Goal: Task Accomplishment & Management: Use online tool/utility

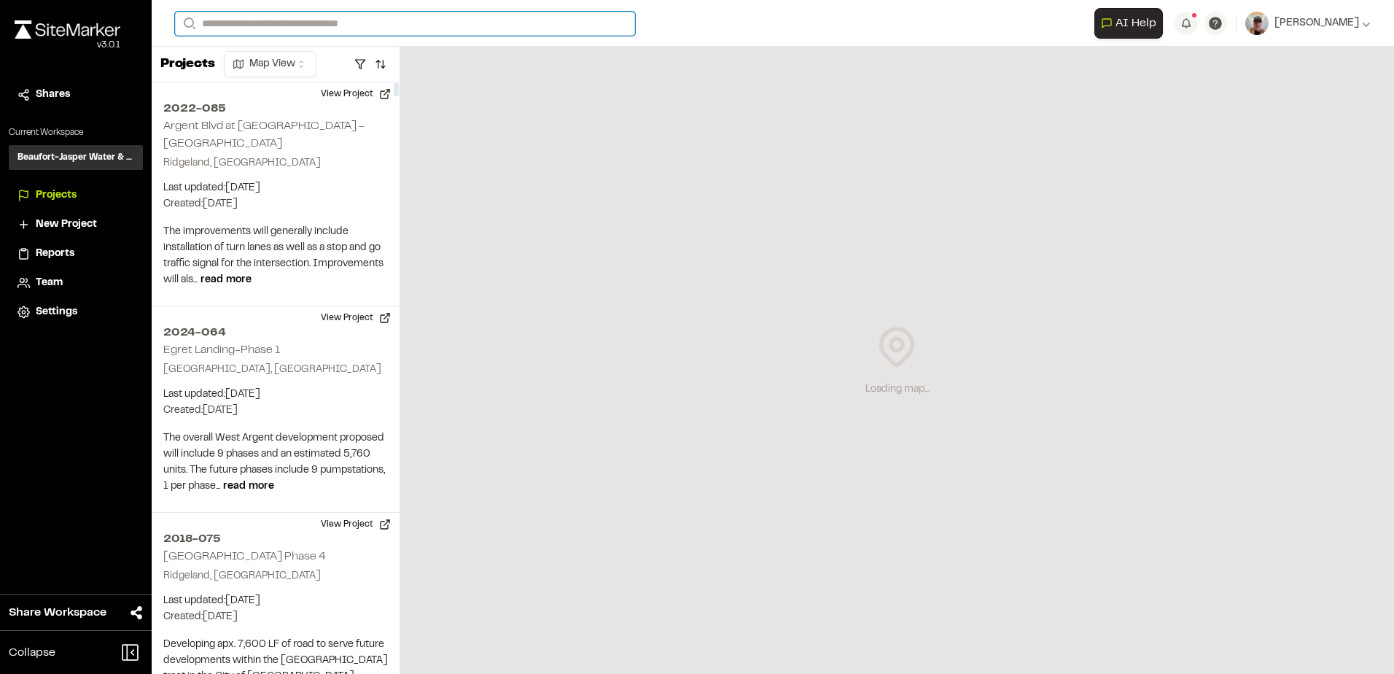
click at [234, 23] on input "Search" at bounding box center [405, 24] width 460 height 24
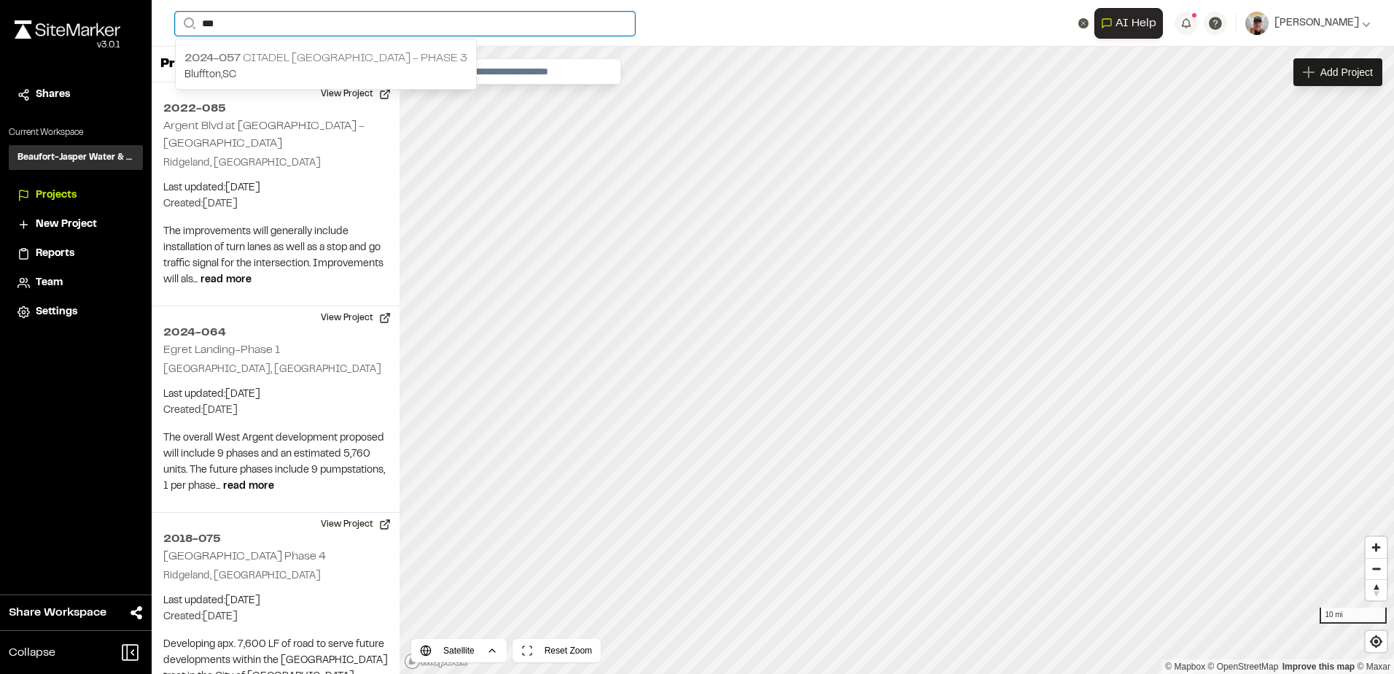
type input "***"
click at [265, 58] on p "2024-057 Citadel [GEOGRAPHIC_DATA] - Phase 3" at bounding box center [326, 59] width 283 height 18
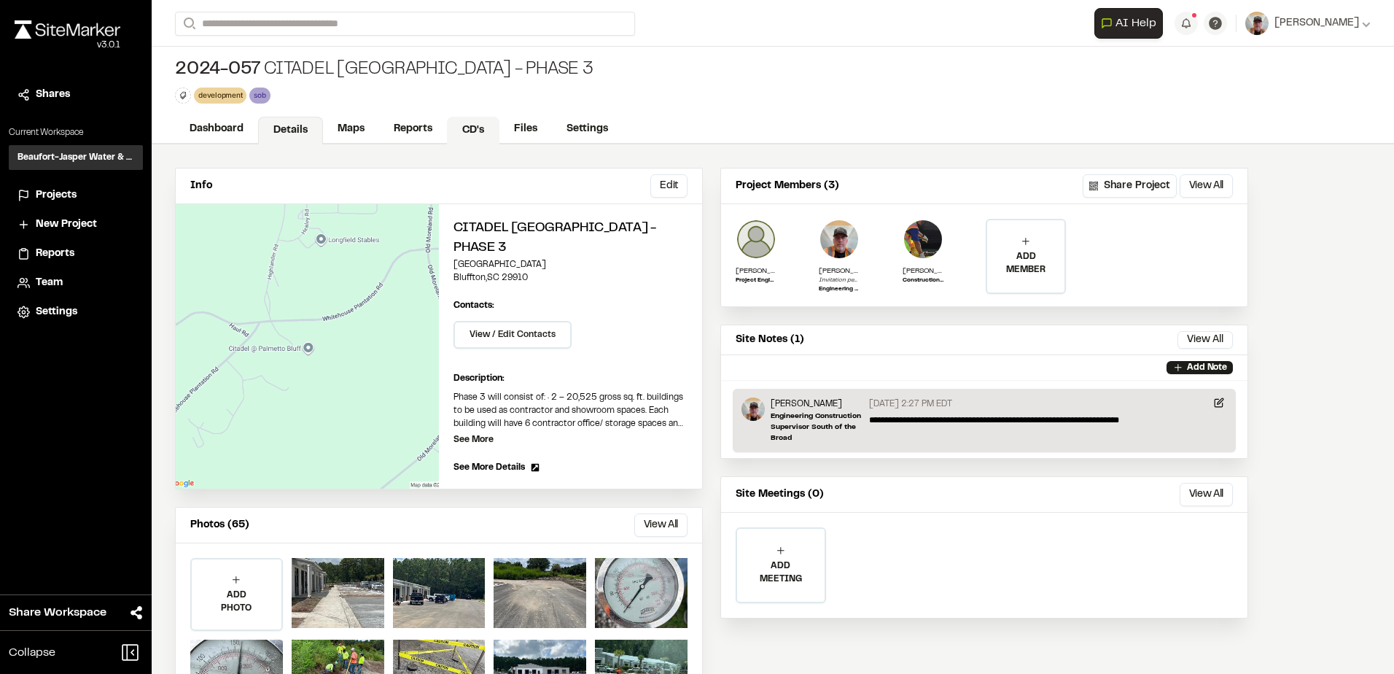
click at [478, 128] on link "CD's" at bounding box center [473, 131] width 53 height 28
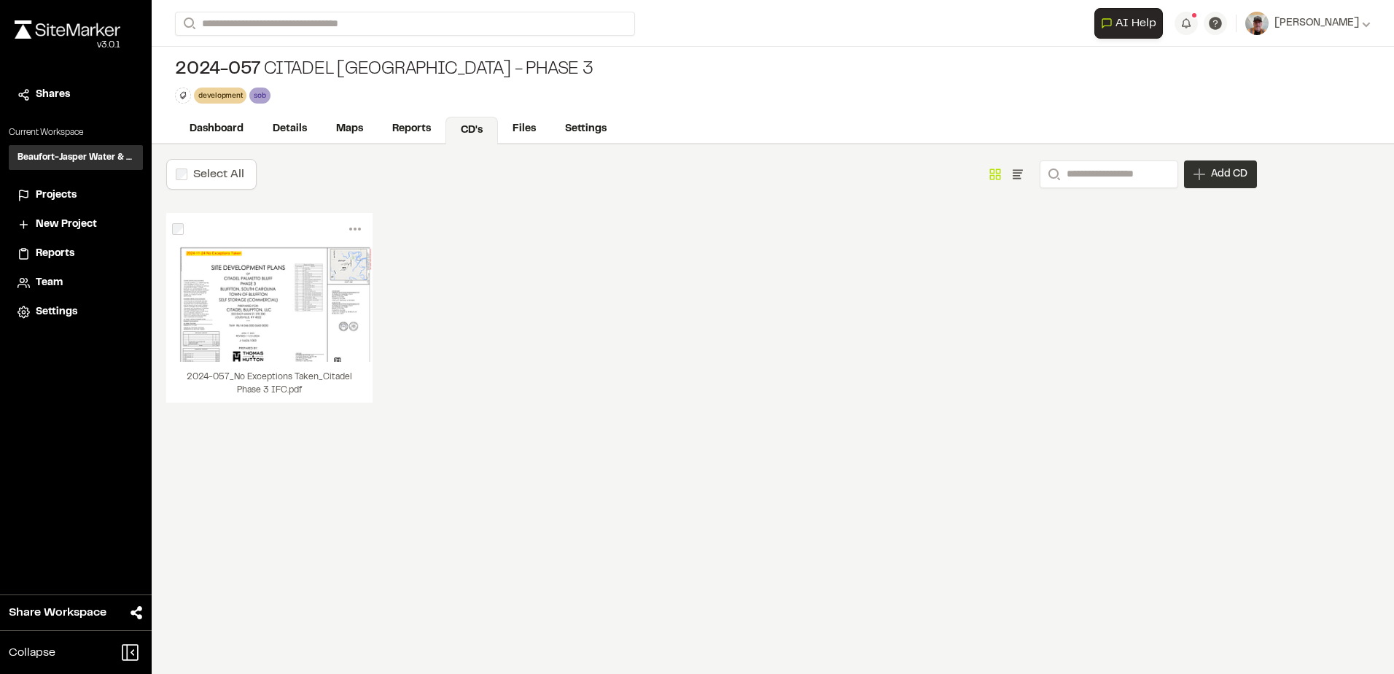
click at [1216, 178] on span "Add CD" at bounding box center [1229, 174] width 36 height 15
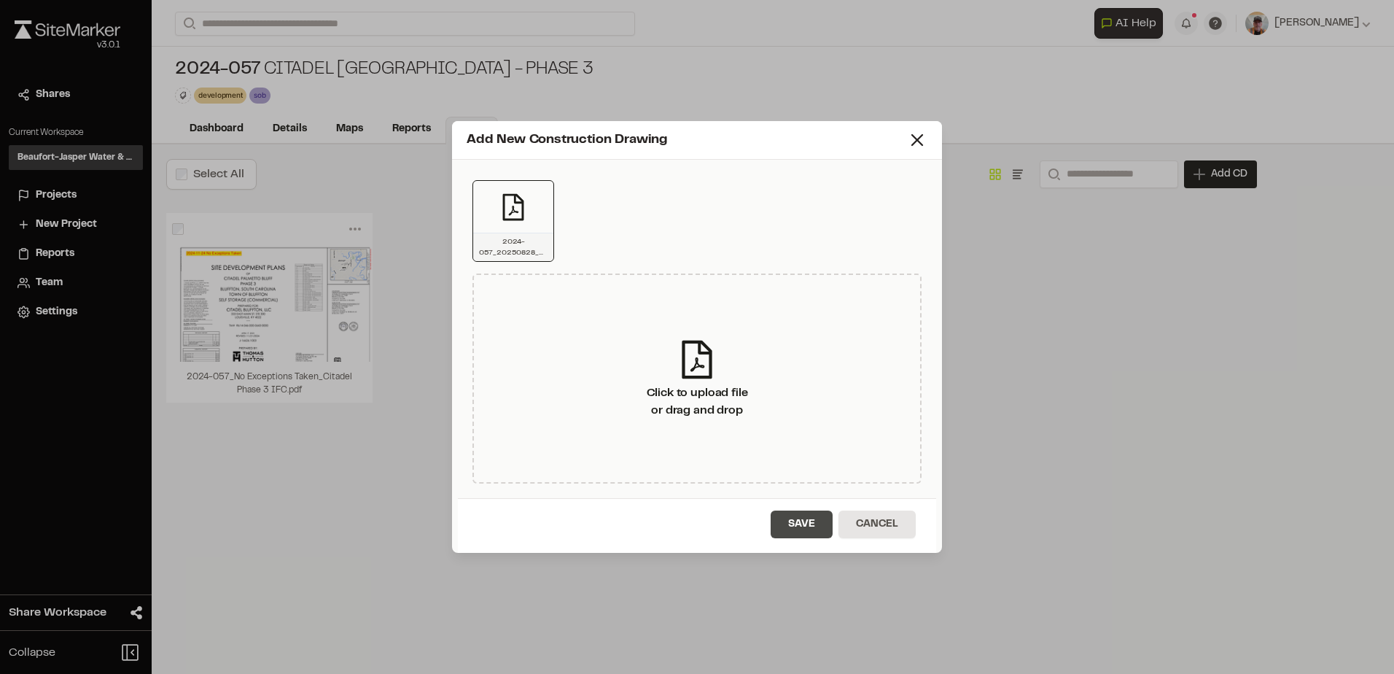
click at [807, 524] on button "Save" at bounding box center [802, 524] width 62 height 28
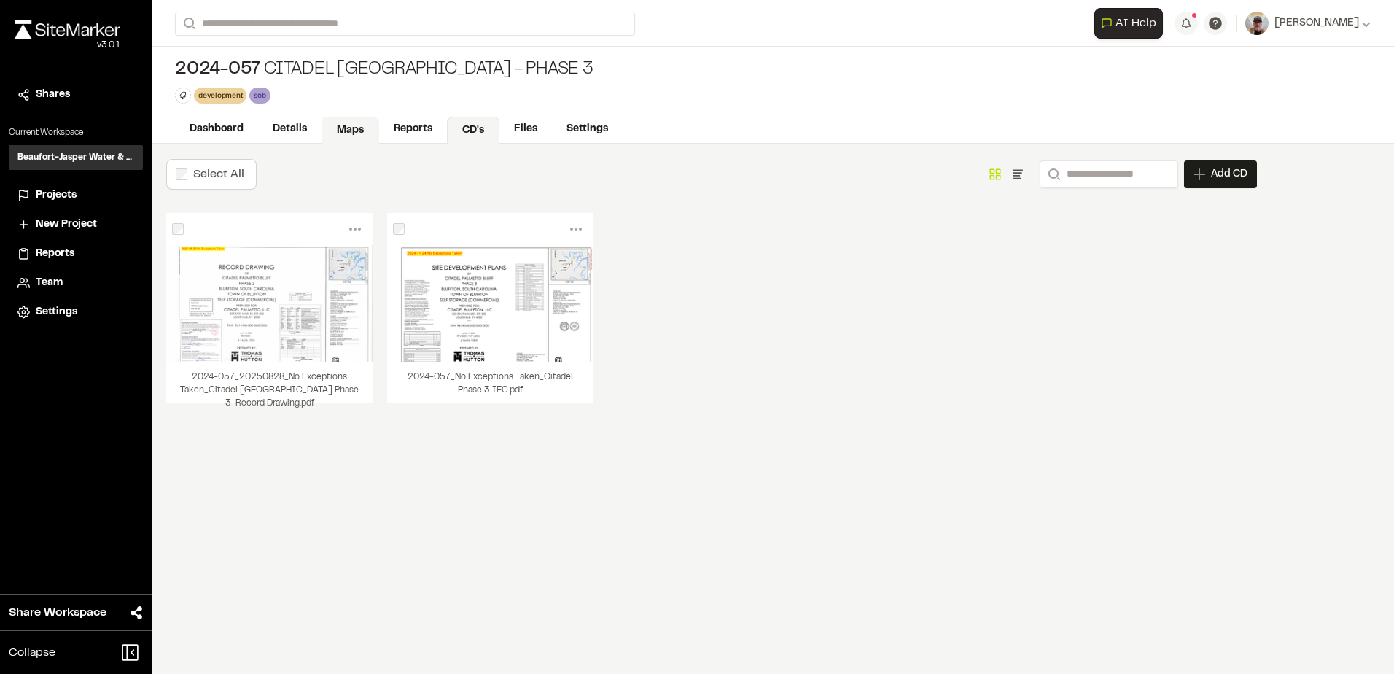
click at [352, 126] on link "Maps" at bounding box center [351, 131] width 58 height 28
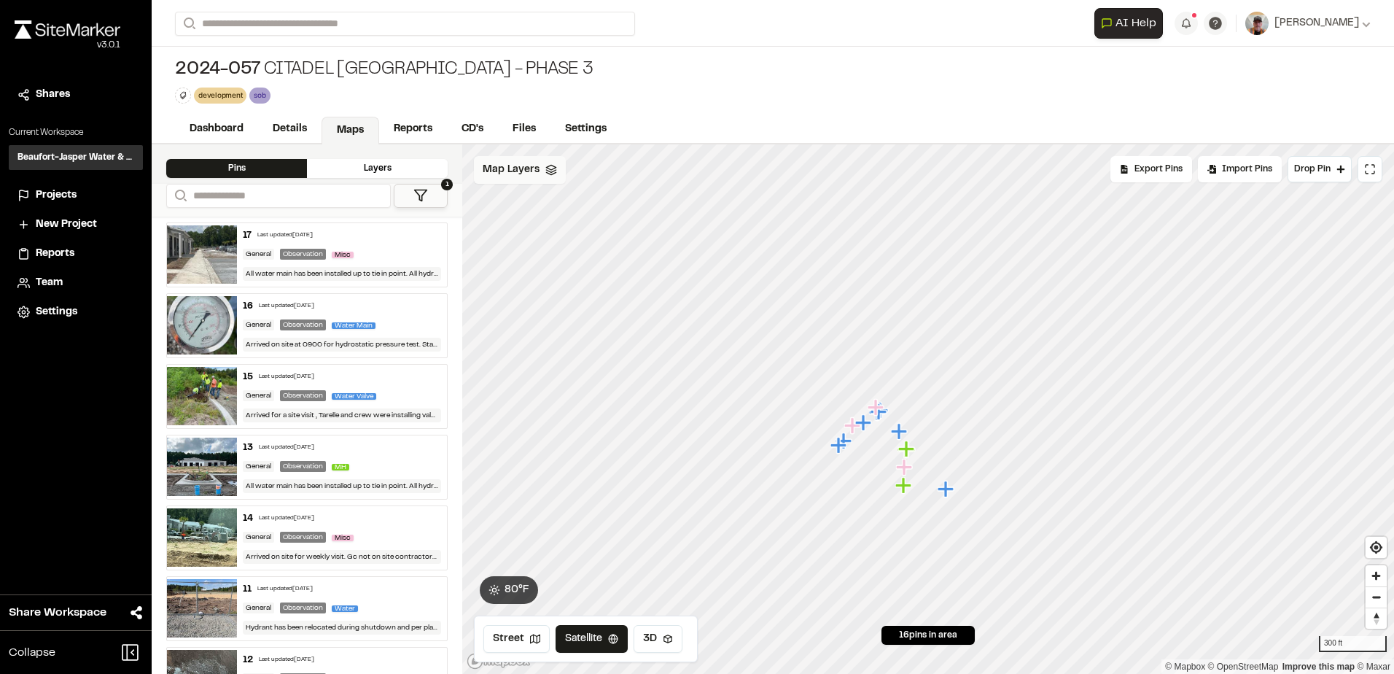
click at [499, 163] on span "Map Layers" at bounding box center [511, 170] width 57 height 16
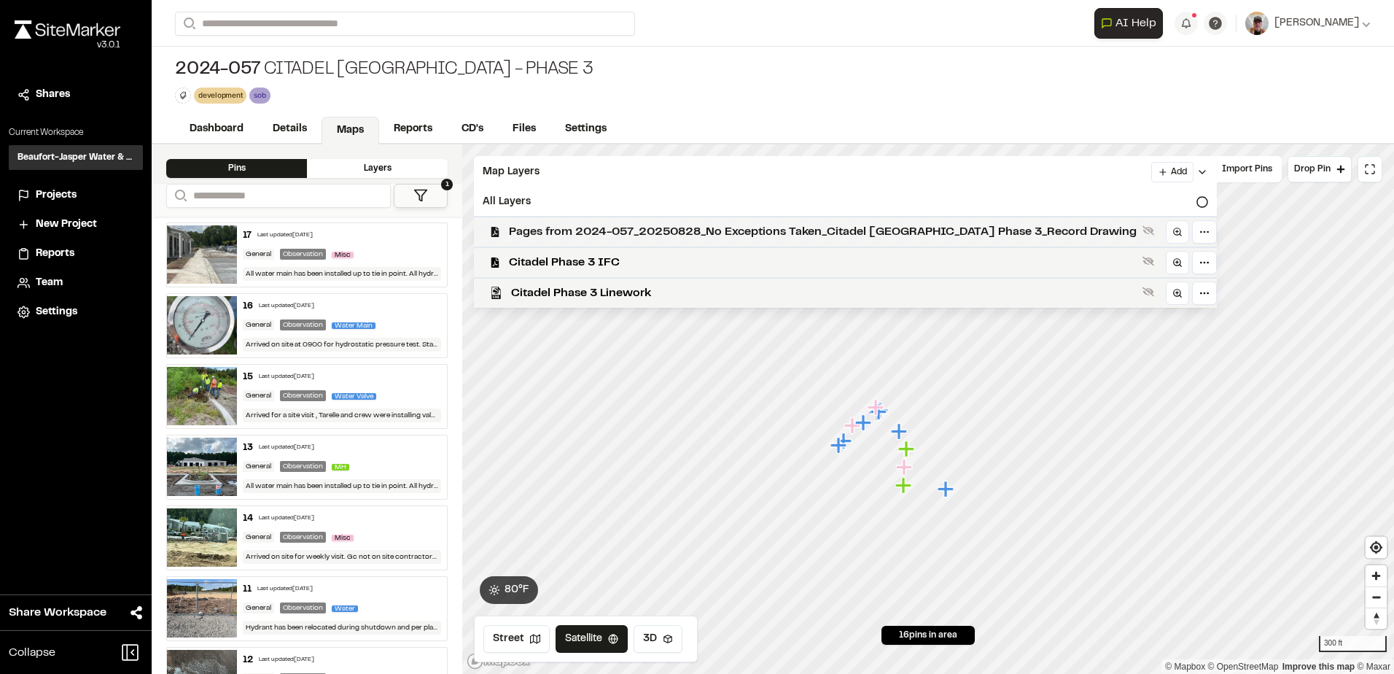
click at [853, 229] on span "Pages from 2024-057_20250828_No Exceptions Taken_Citadel [GEOGRAPHIC_DATA] Phas…" at bounding box center [823, 232] width 628 height 18
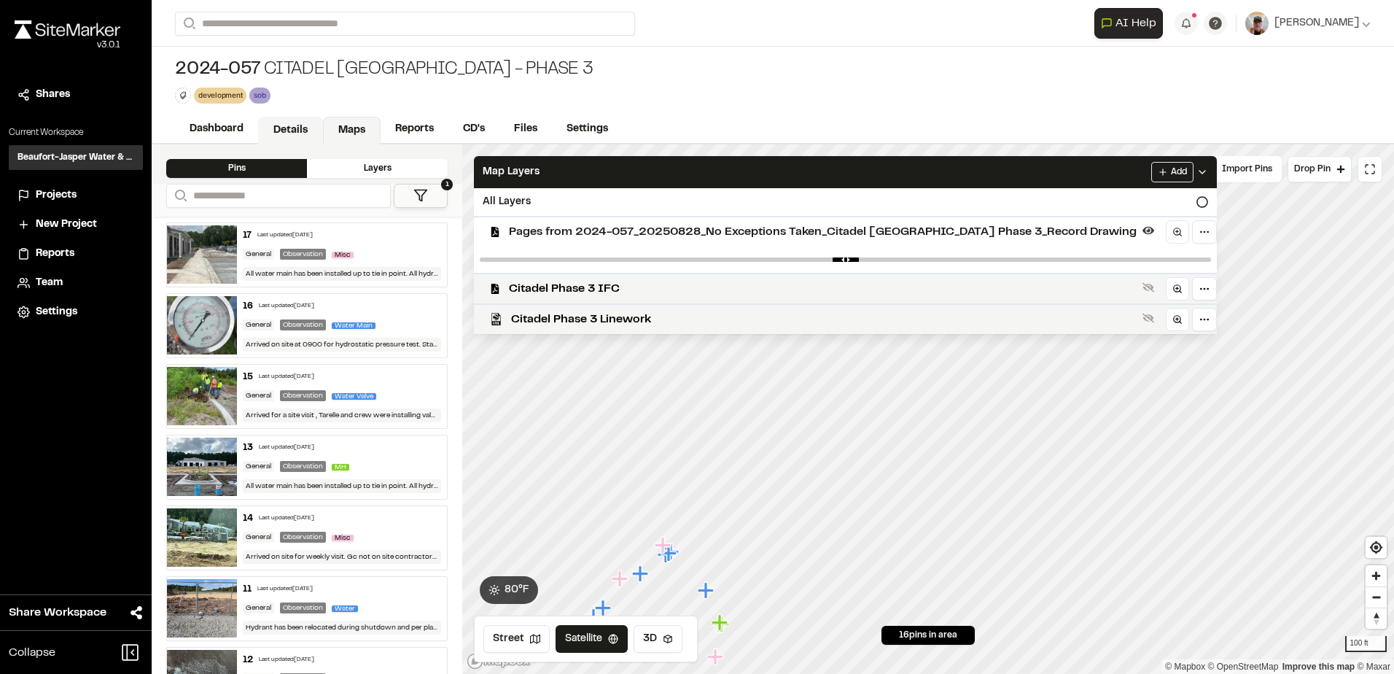
click at [292, 126] on link "Details" at bounding box center [290, 131] width 65 height 28
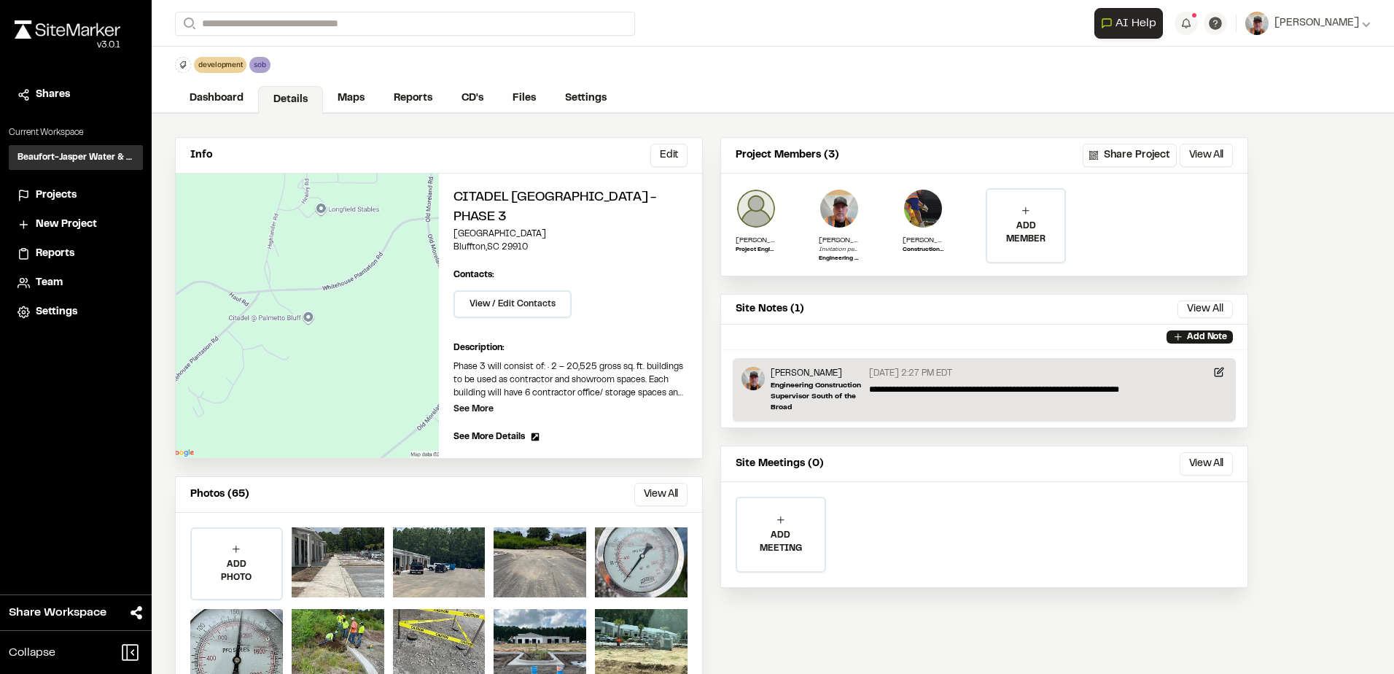
scroll to position [55, 0]
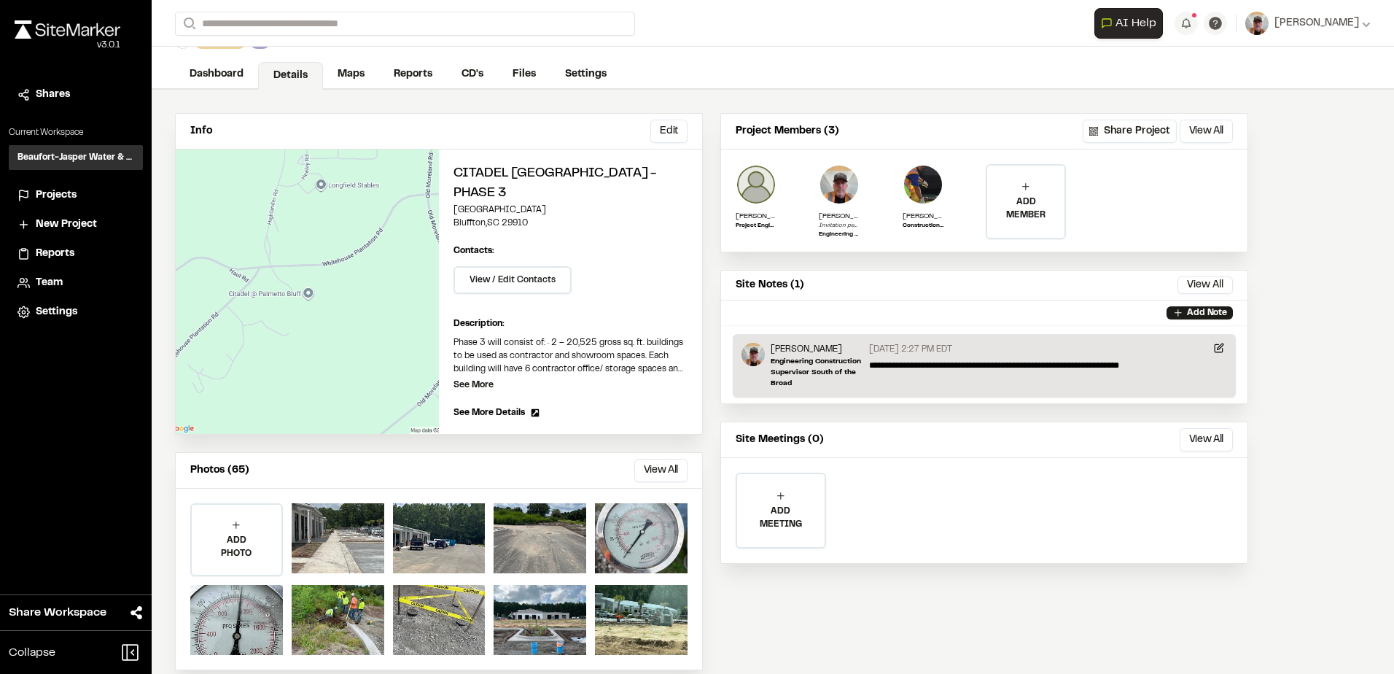
click at [896, 585] on div "**********" at bounding box center [985, 391] width 528 height 557
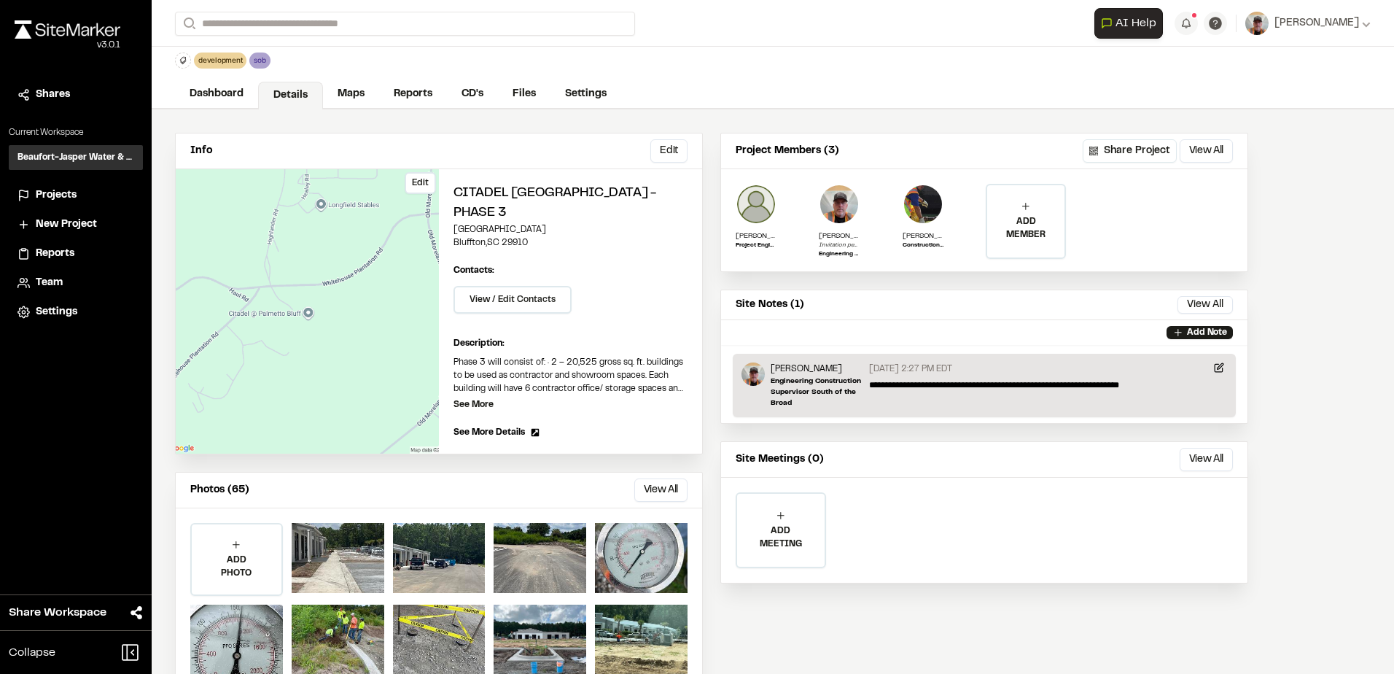
scroll to position [0, 0]
